Goal: Task Accomplishment & Management: Manage account settings

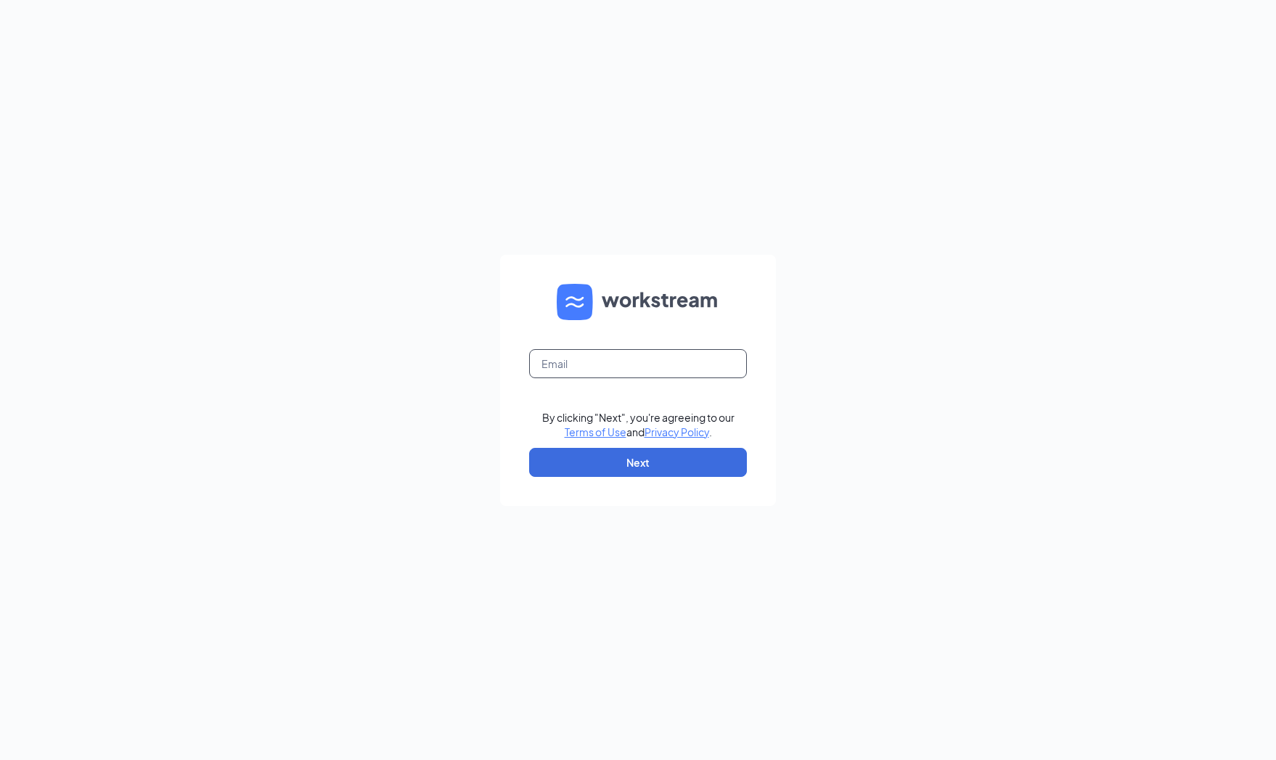
click at [644, 361] on input "text" at bounding box center [638, 363] width 218 height 29
click at [644, 363] on input "text" at bounding box center [638, 363] width 218 height 29
type input "[EMAIL_ADDRESS][DOMAIN_NAME]"
click at [655, 460] on button "Next" at bounding box center [638, 462] width 218 height 29
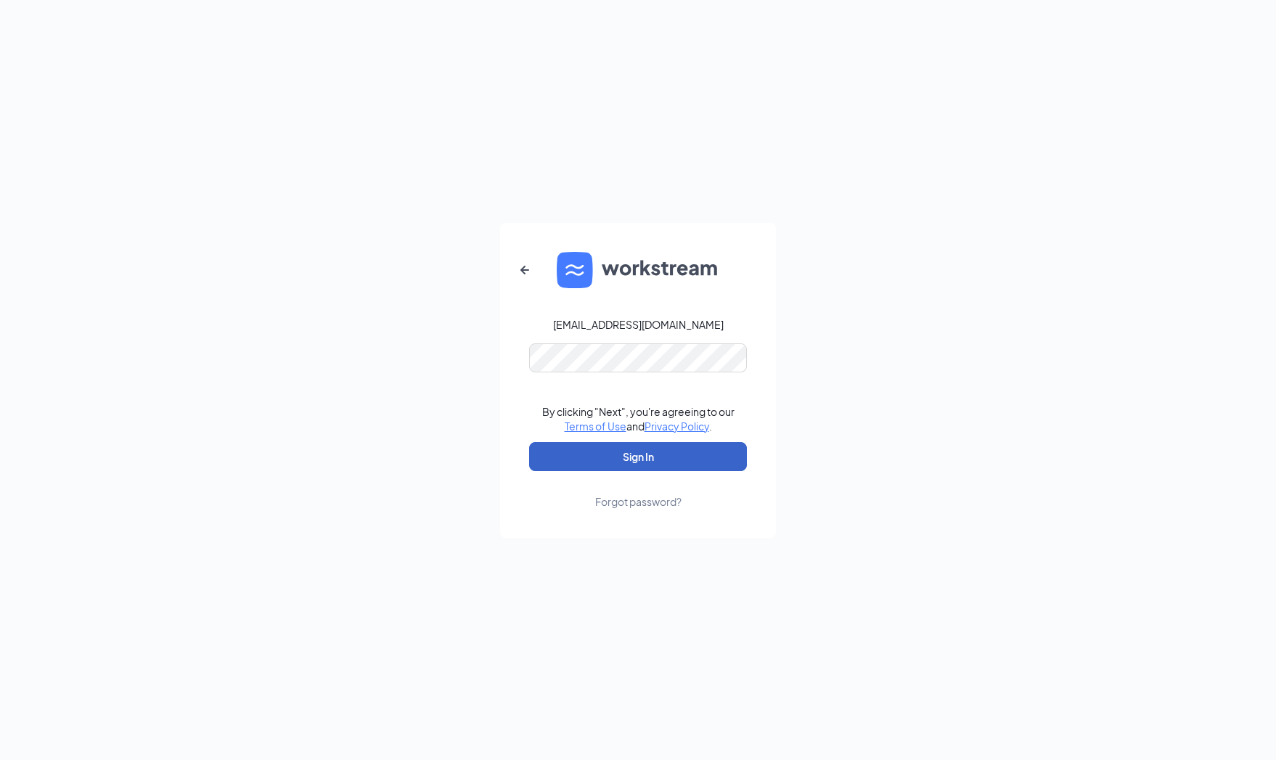
click at [621, 451] on button "Sign In" at bounding box center [638, 456] width 218 height 29
click at [508, 354] on form "[EMAIL_ADDRESS][DOMAIN_NAME] Credential mismatches. By clicking "Next", you're …" at bounding box center [638, 380] width 276 height 315
click at [634, 461] on button "Sign In" at bounding box center [638, 456] width 218 height 29
click at [589, 455] on button "Sign In" at bounding box center [638, 456] width 218 height 29
click at [492, 343] on div "[EMAIL_ADDRESS][DOMAIN_NAME] Credential mismatches. By clicking "Next", you're …" at bounding box center [638, 380] width 1276 height 760
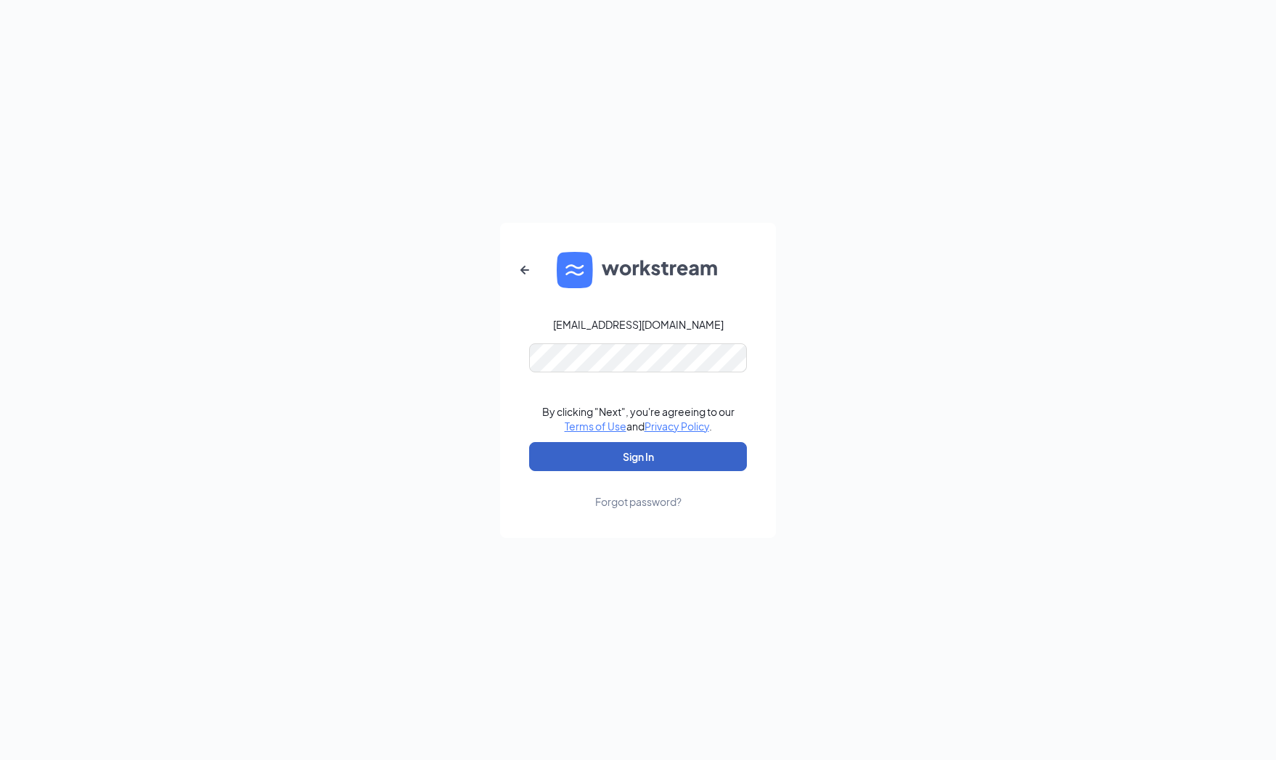
click at [614, 452] on button "Sign In" at bounding box center [638, 456] width 218 height 29
click at [404, 352] on div "[EMAIL_ADDRESS][DOMAIN_NAME] Credential mismatches. By clicking "Next", you're …" at bounding box center [638, 380] width 1276 height 760
